Goal: Information Seeking & Learning: Find specific fact

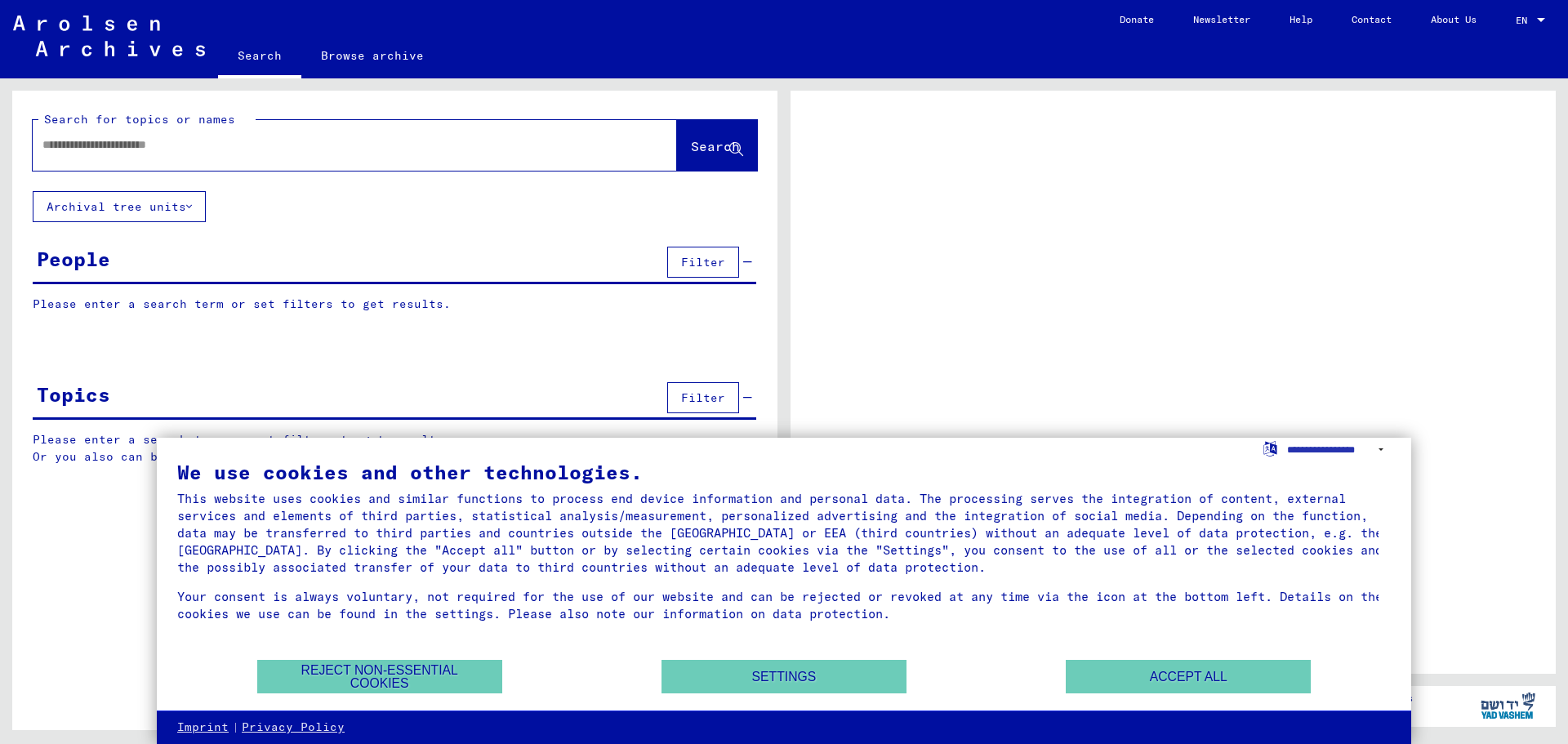
click at [311, 138] on input "text" at bounding box center [340, 145] width 595 height 17
type input "*******"
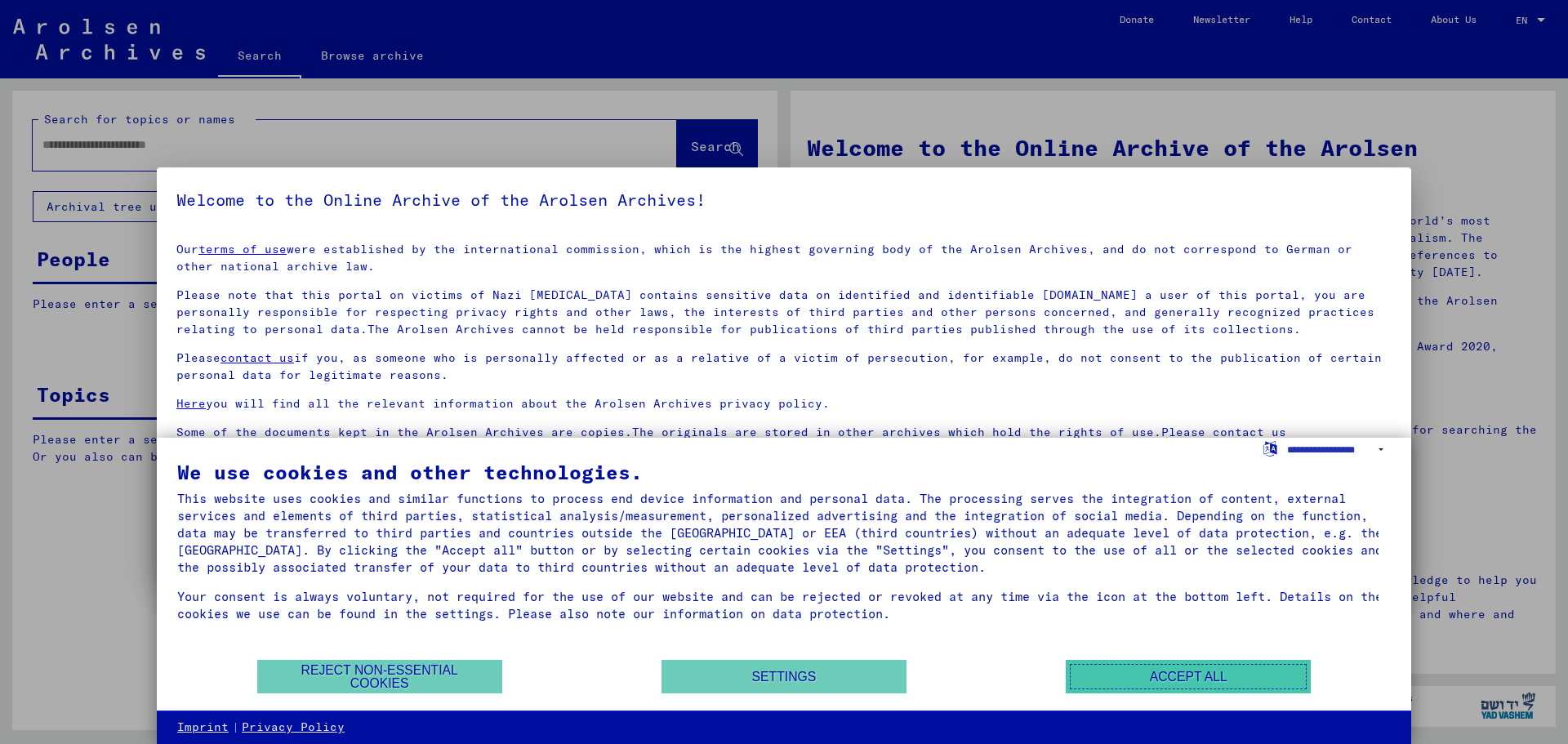
click at [1172, 678] on button "Accept all" at bounding box center [1188, 676] width 245 height 33
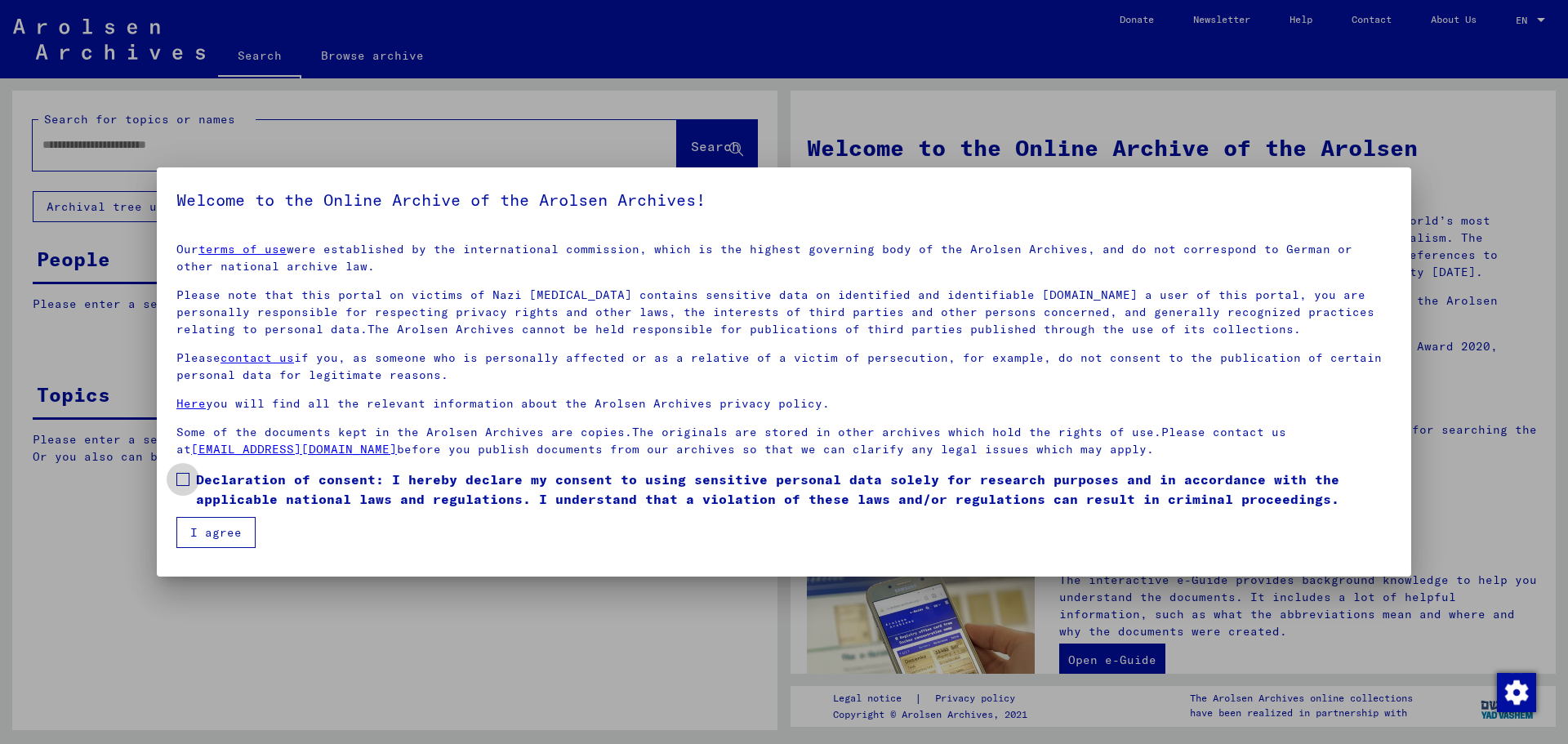
click at [180, 482] on span at bounding box center [182, 479] width 13 height 13
click at [213, 536] on button "I agree" at bounding box center [216, 532] width 80 height 31
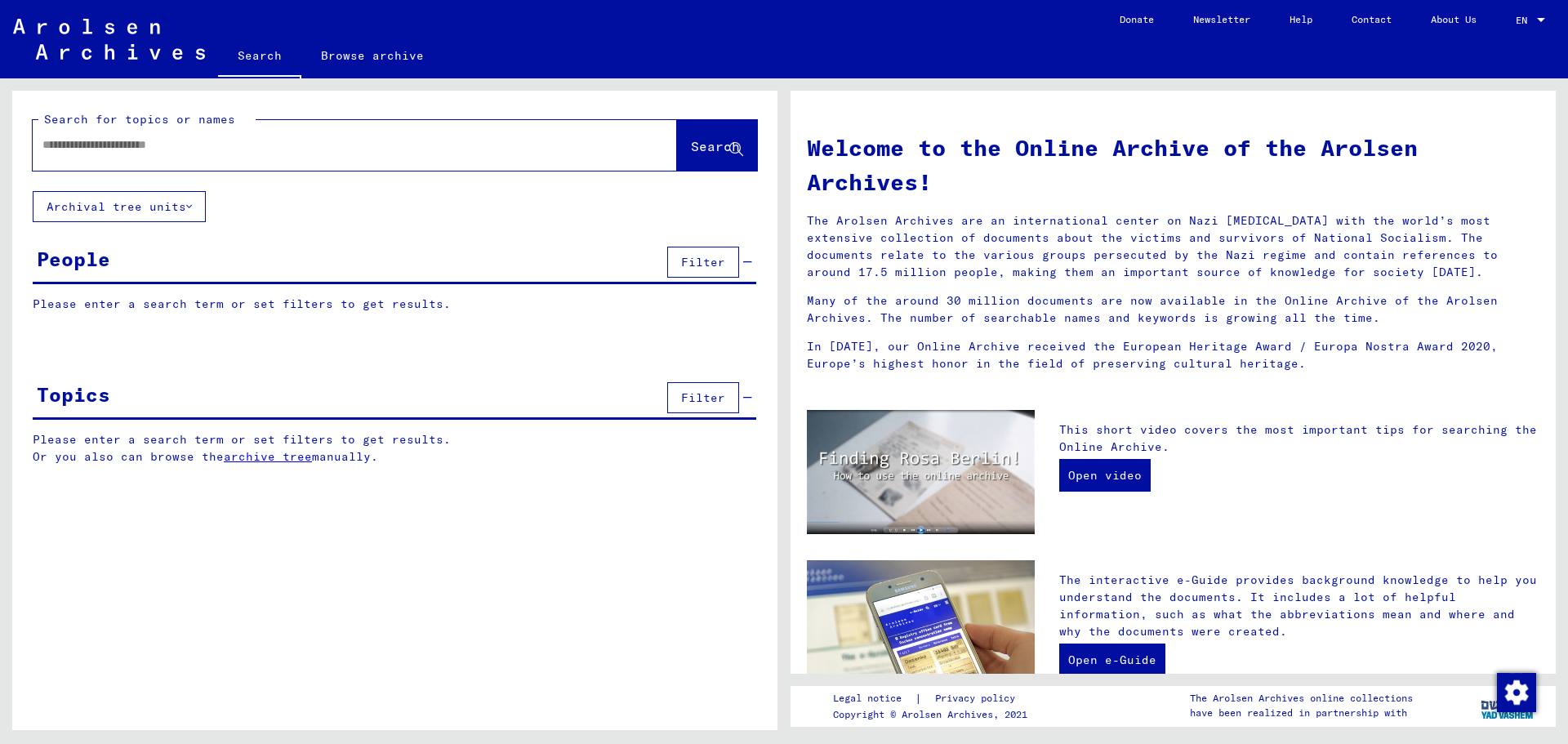
click at [140, 153] on input "text" at bounding box center [335, 145] width 585 height 17
type input "**********"
click at [710, 151] on span "Search" at bounding box center [715, 145] width 49 height 16
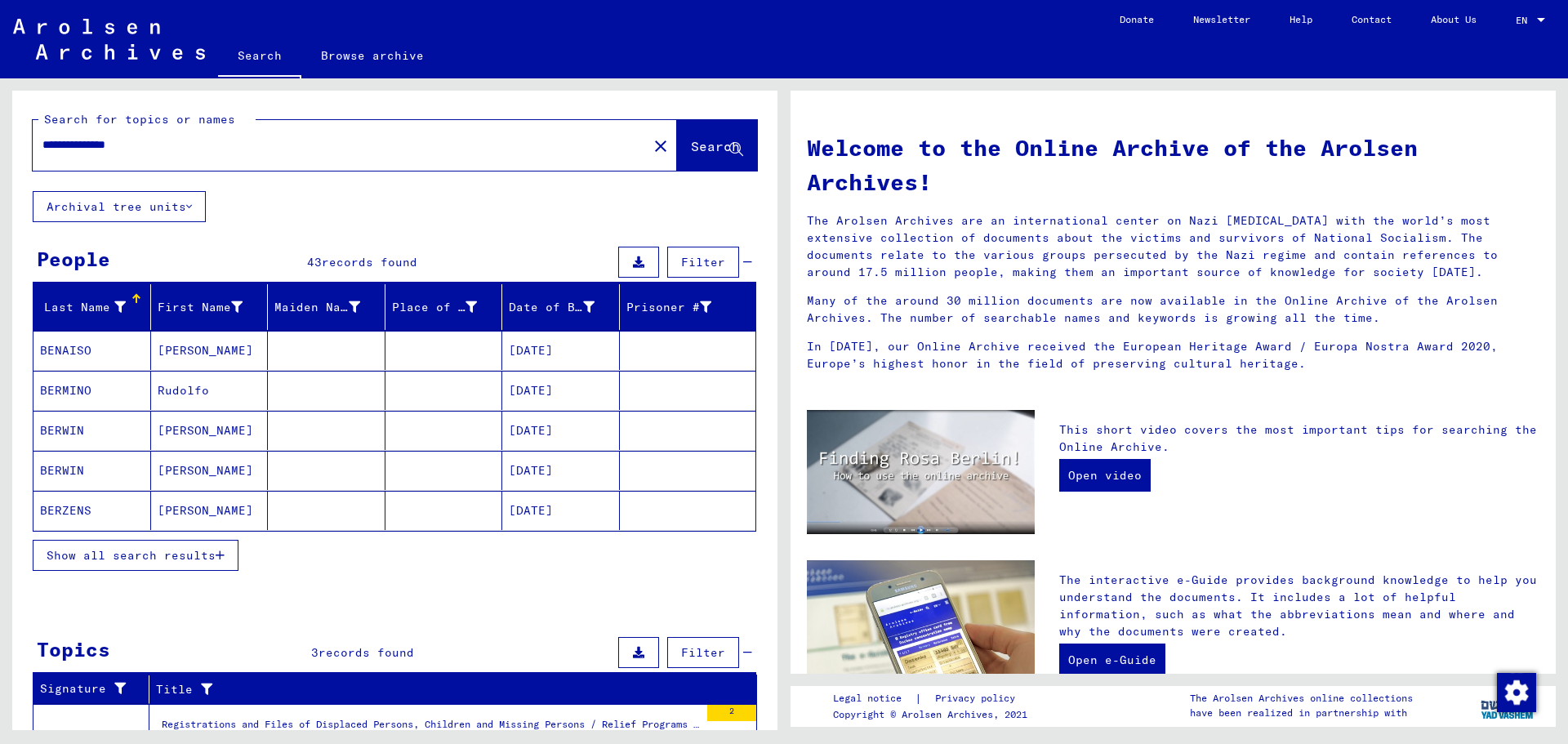
scroll to position [248, 0]
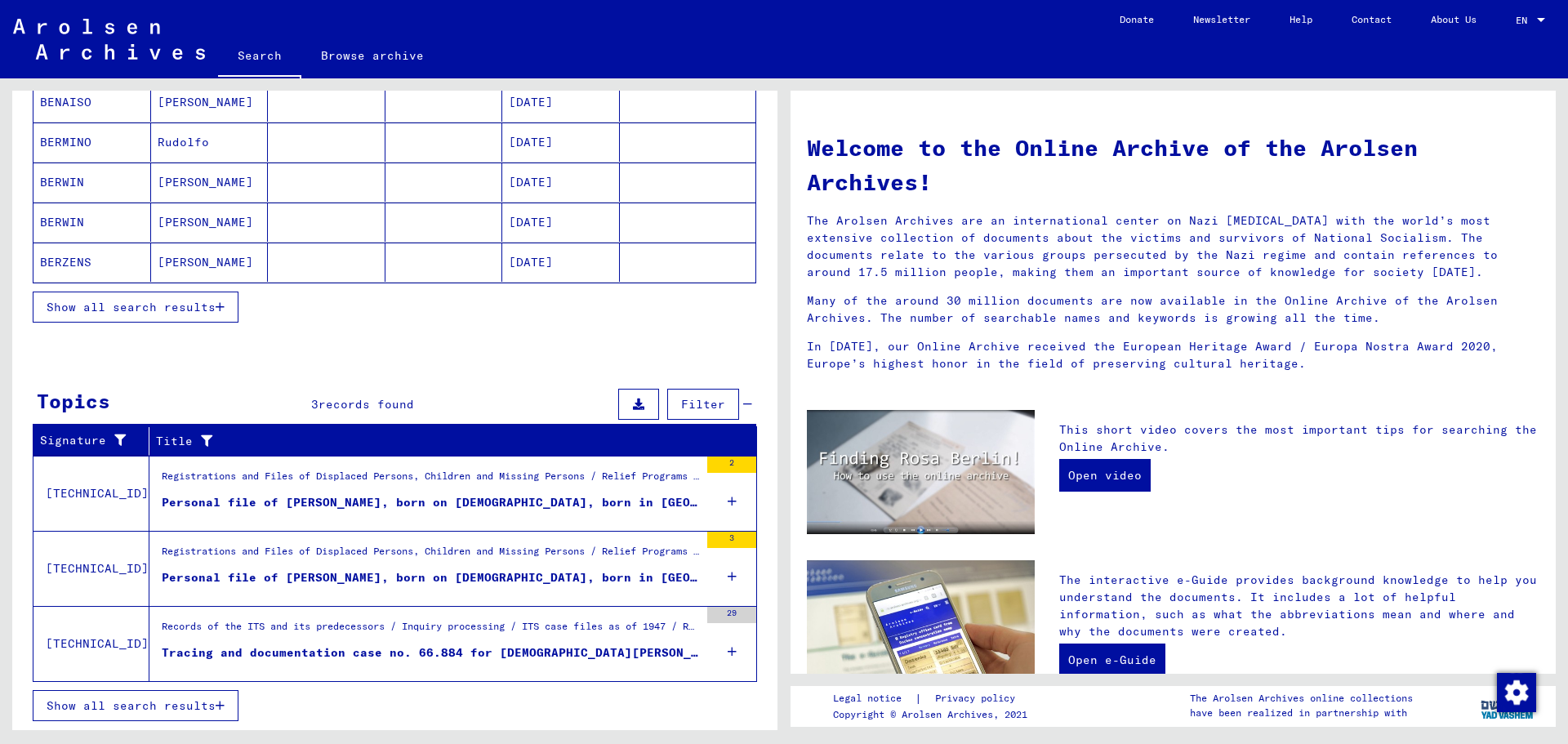
click at [174, 300] on span "Show all search results" at bounding box center [131, 306] width 169 height 15
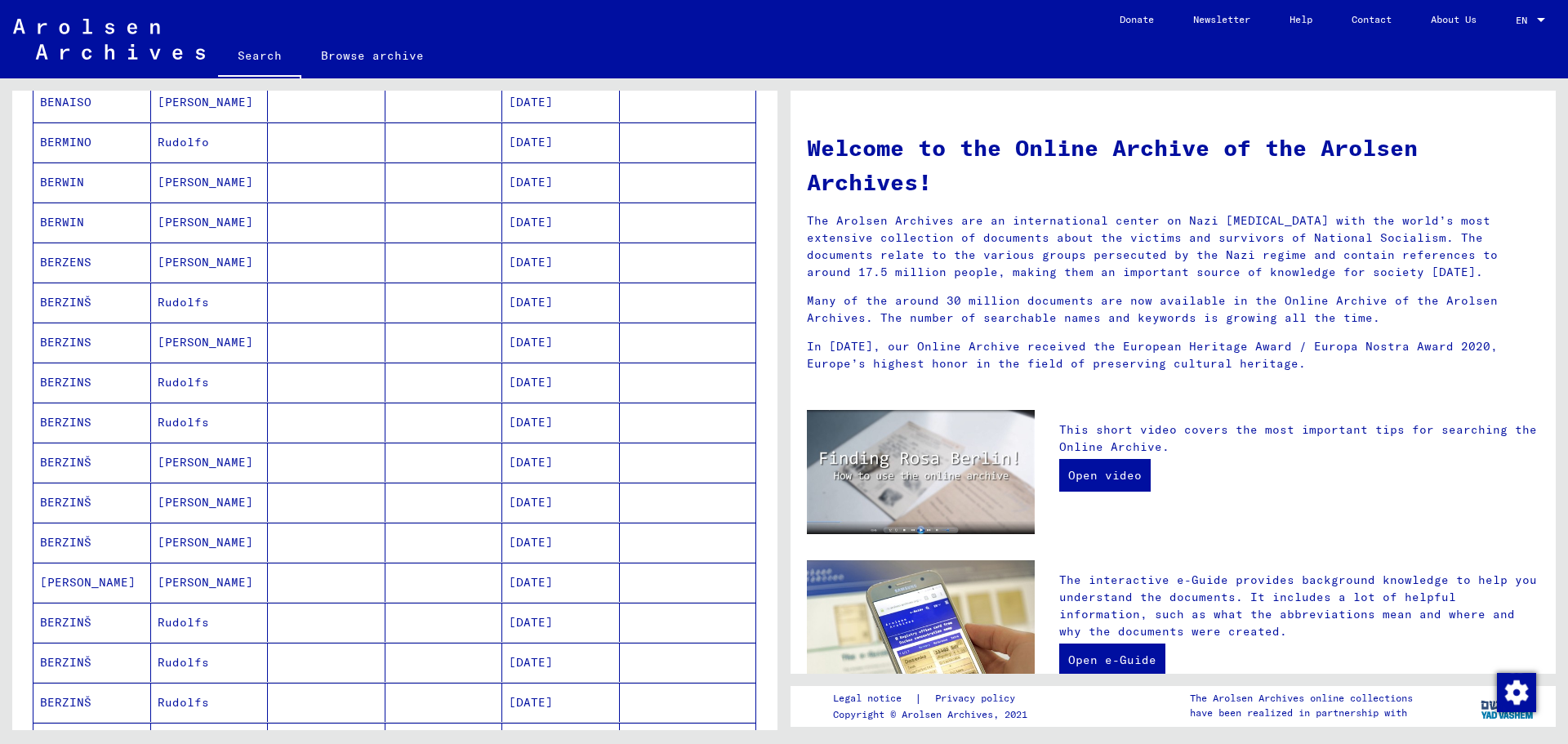
click at [177, 297] on mat-cell "Rudolfs" at bounding box center [210, 302] width 117 height 39
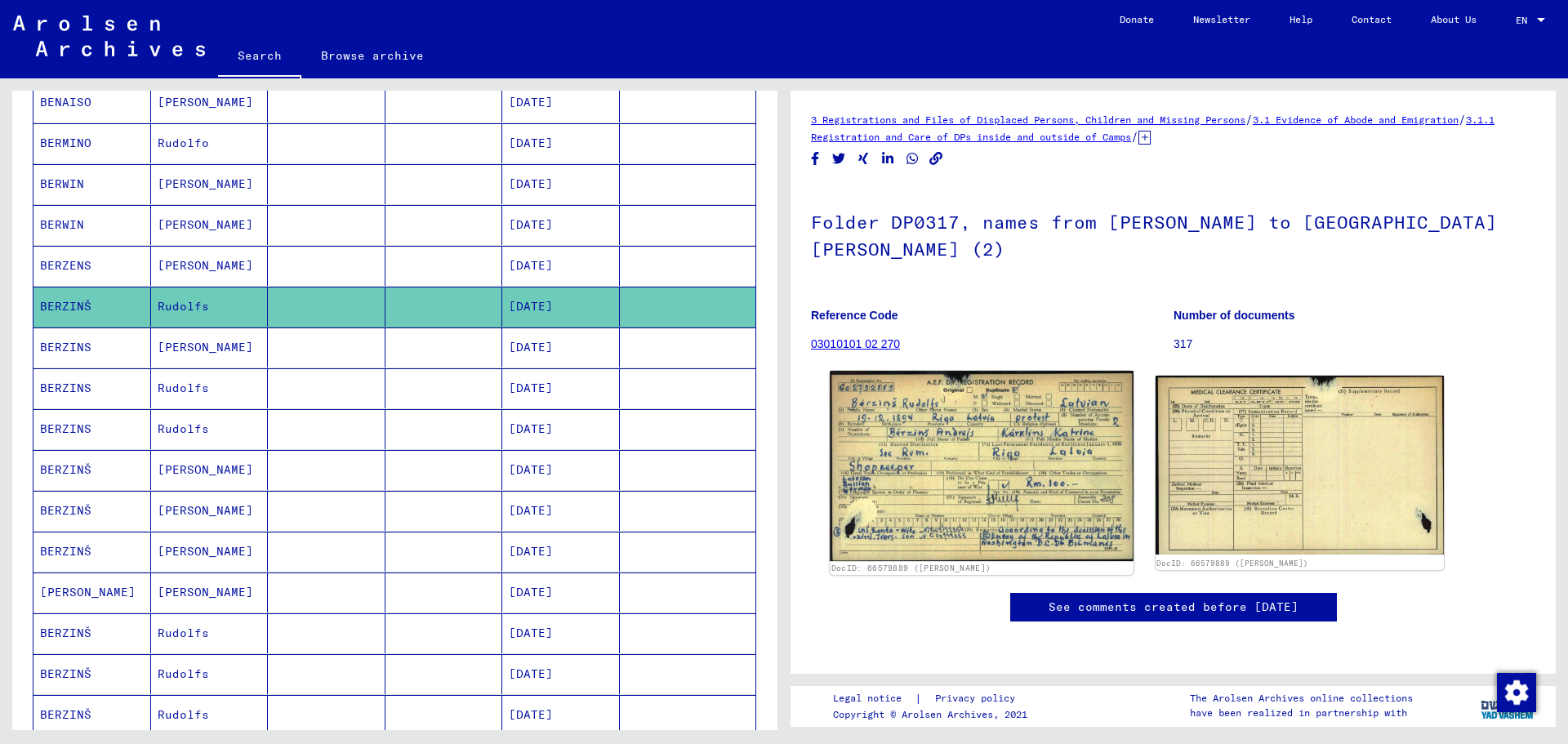
click at [937, 451] on img at bounding box center [981, 465] width 303 height 190
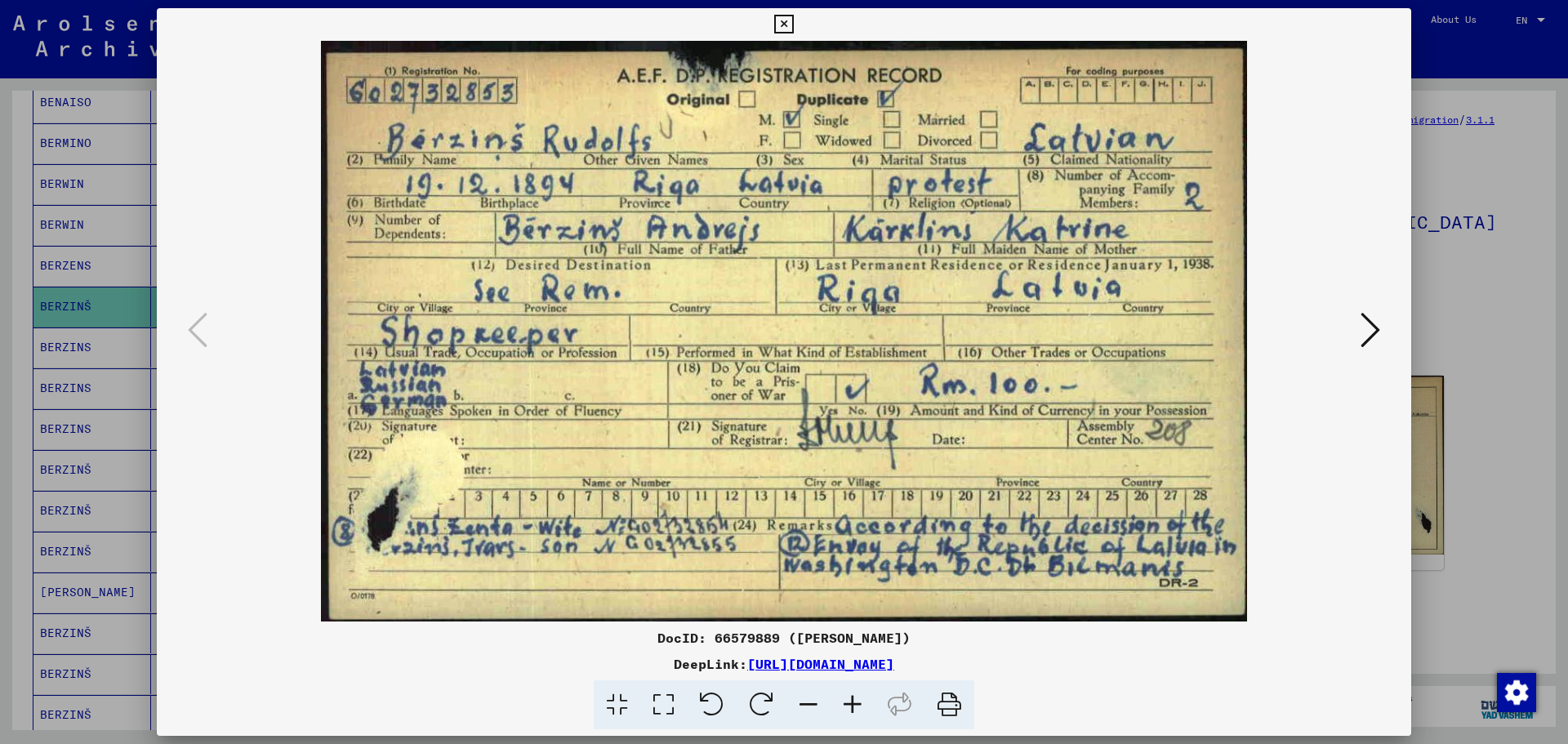
click at [1372, 327] on icon at bounding box center [1370, 330] width 20 height 39
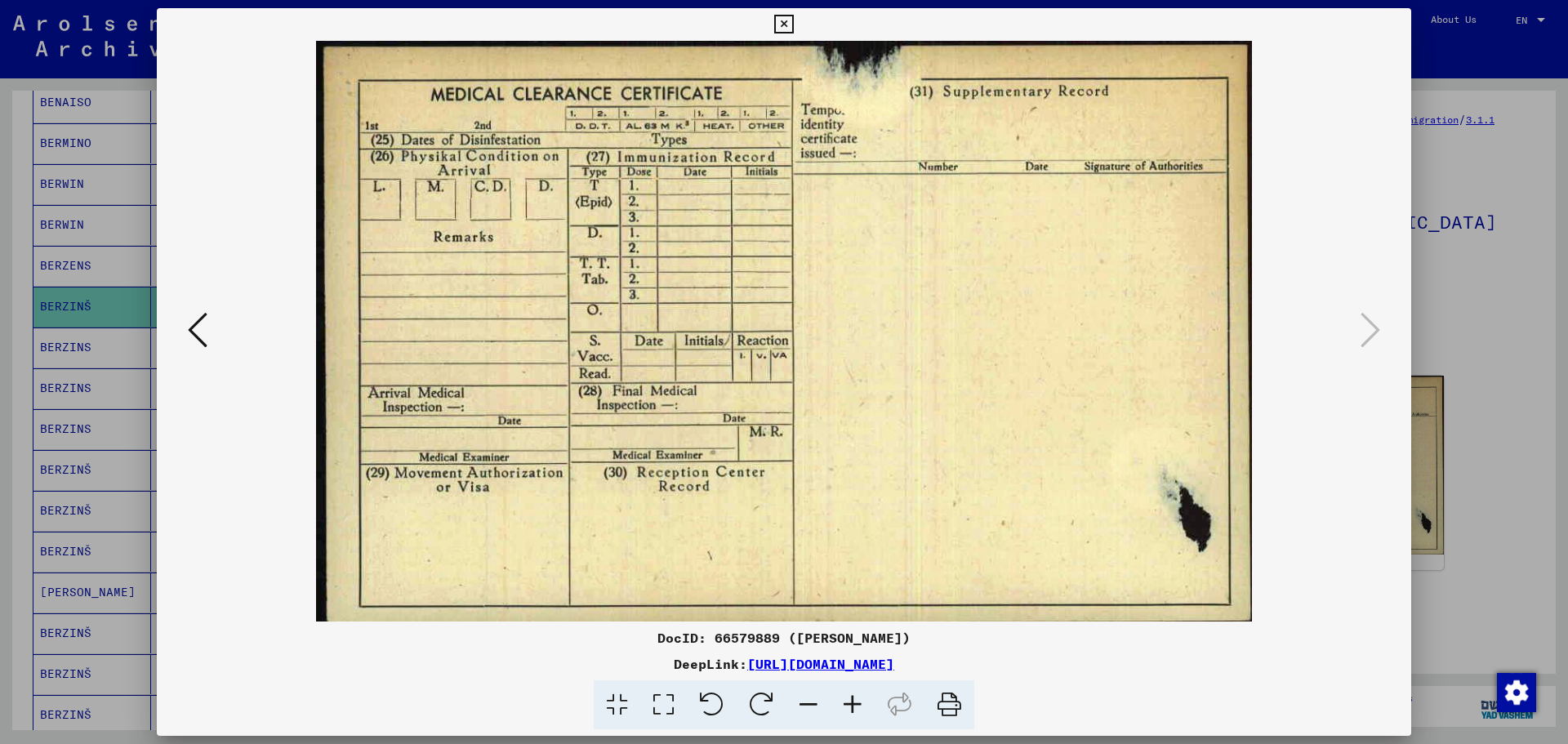
click at [191, 324] on icon at bounding box center [198, 330] width 20 height 39
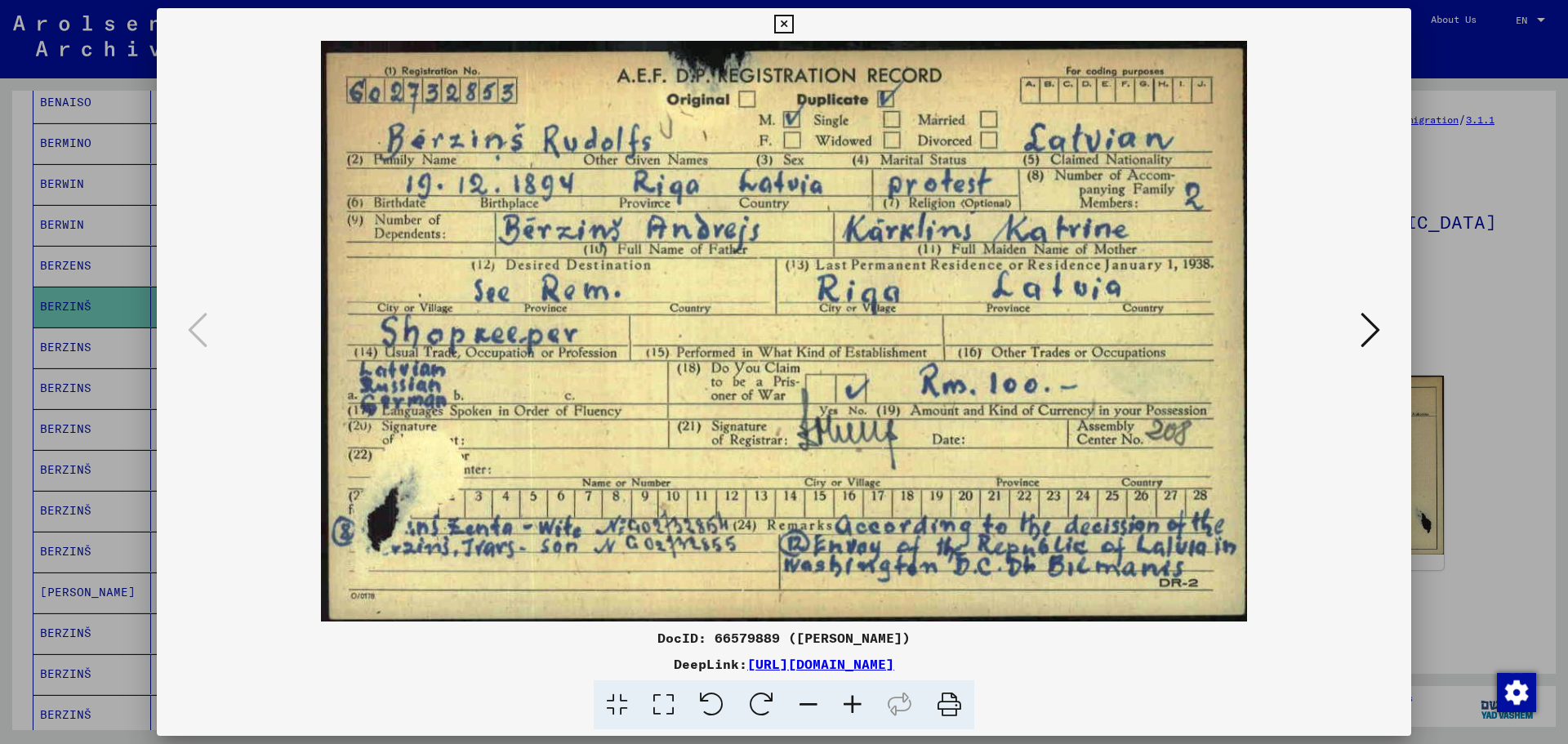
click at [787, 23] on icon at bounding box center [784, 24] width 19 height 20
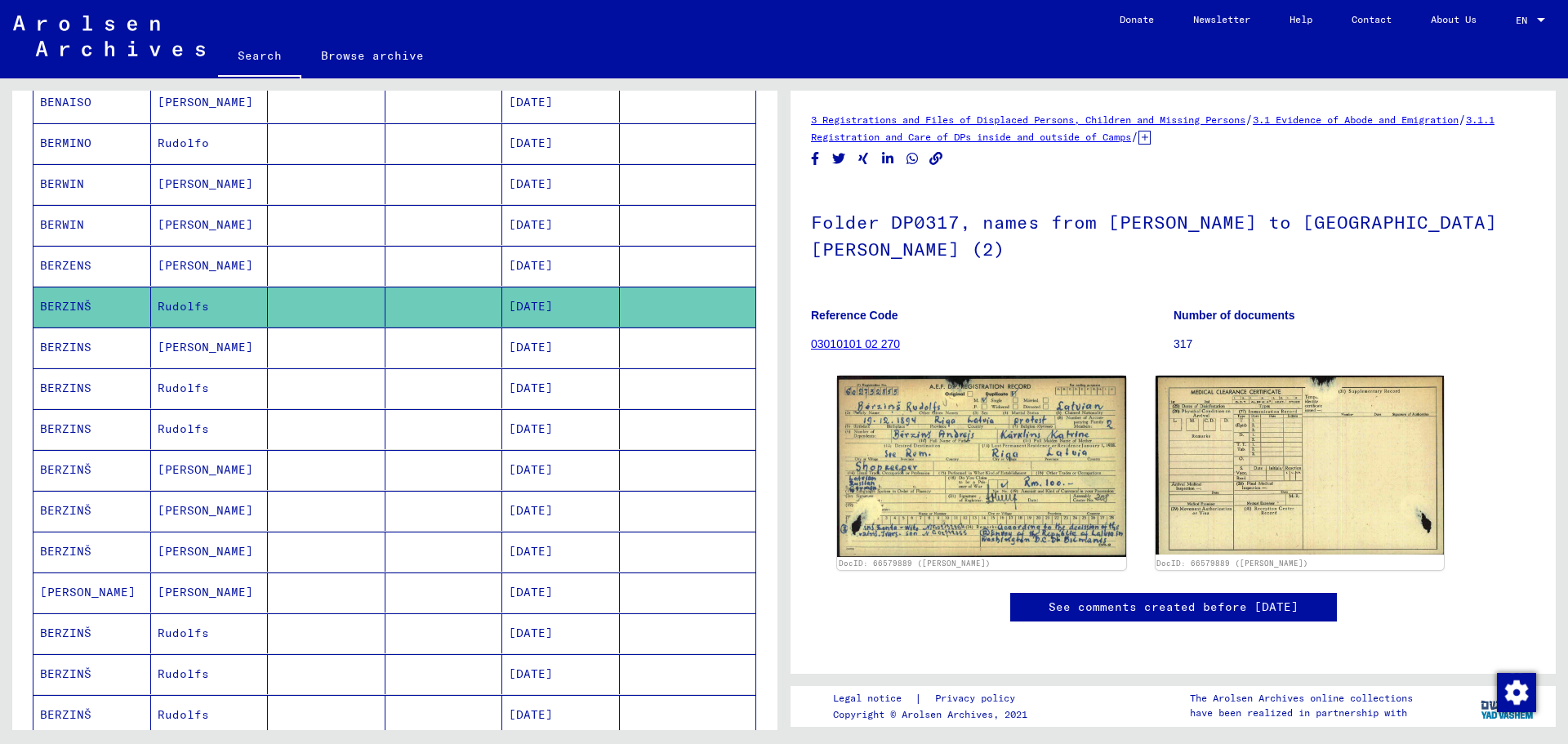
click at [181, 351] on mat-cell "[PERSON_NAME]" at bounding box center [210, 347] width 117 height 40
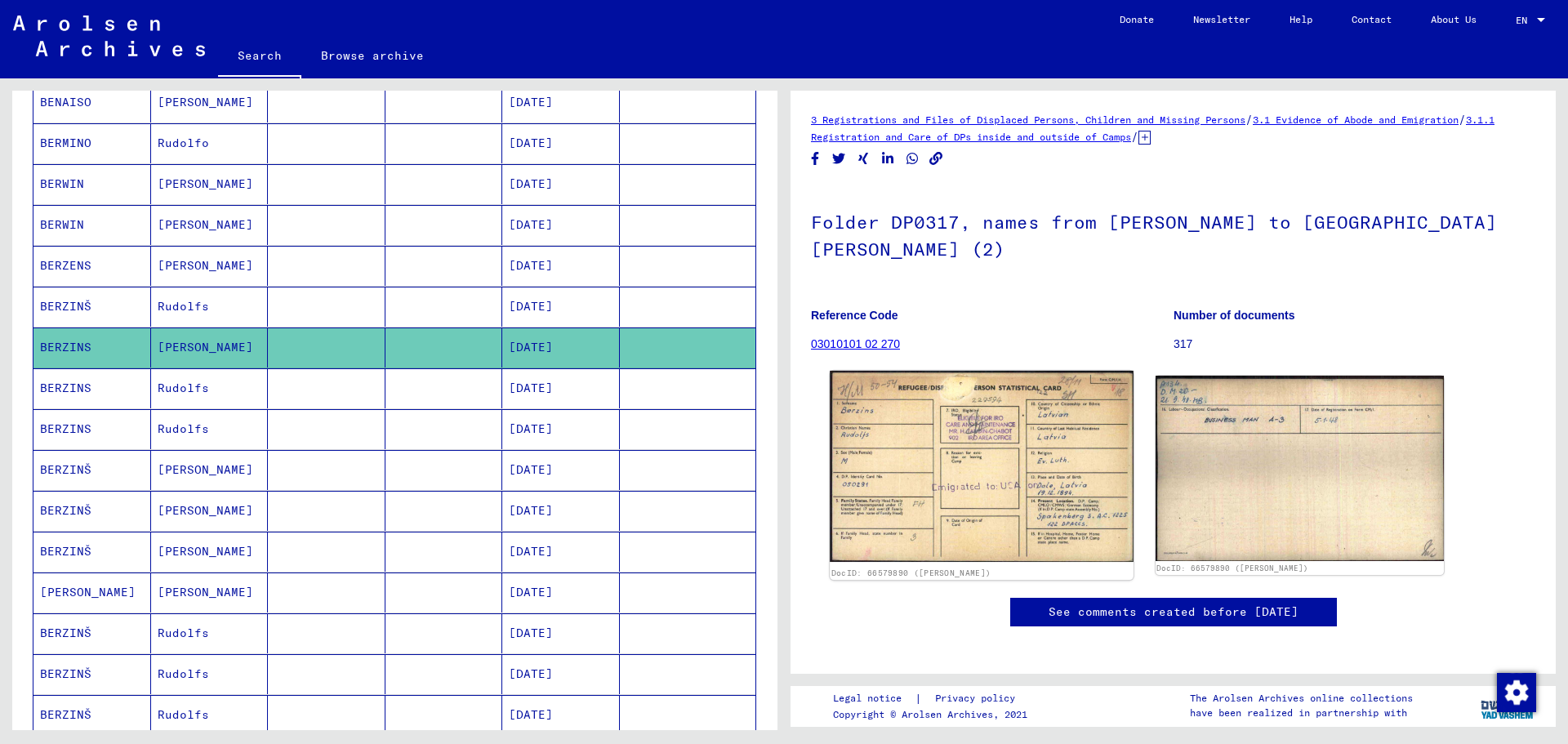
click at [1016, 471] on img at bounding box center [981, 465] width 303 height 191
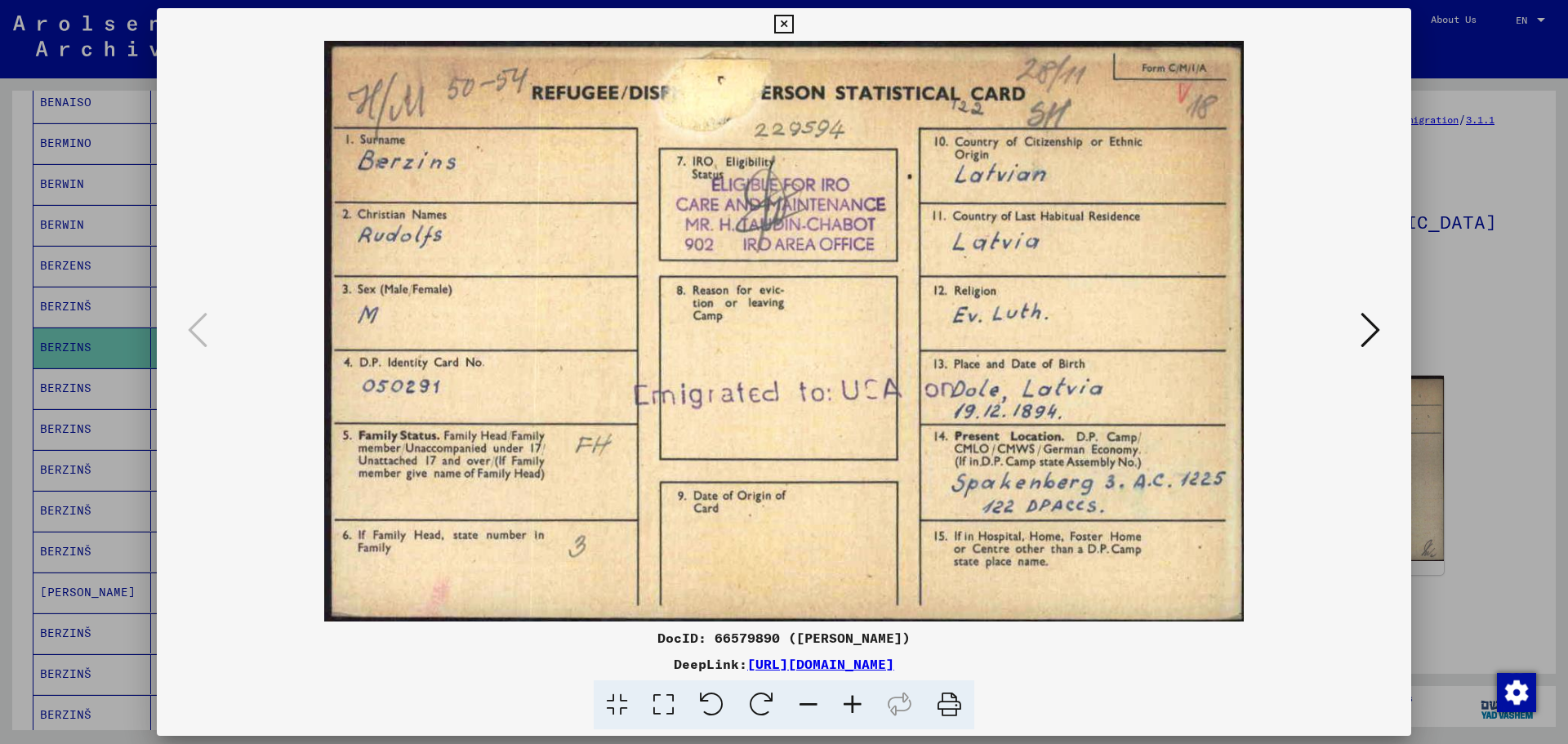
click at [1369, 331] on icon at bounding box center [1370, 330] width 20 height 39
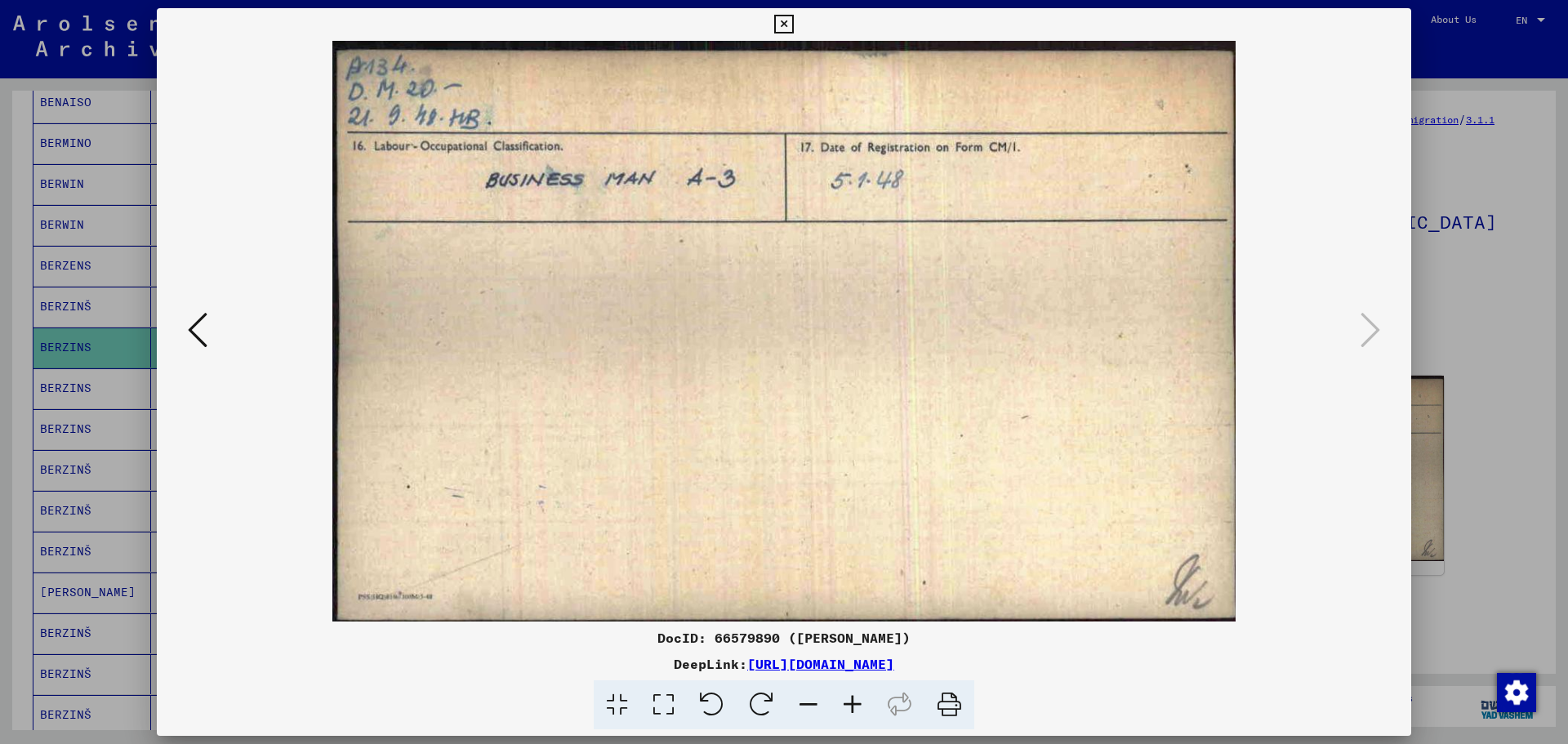
click at [782, 21] on icon at bounding box center [784, 24] width 19 height 20
